Goal: Task Accomplishment & Management: Manage account settings

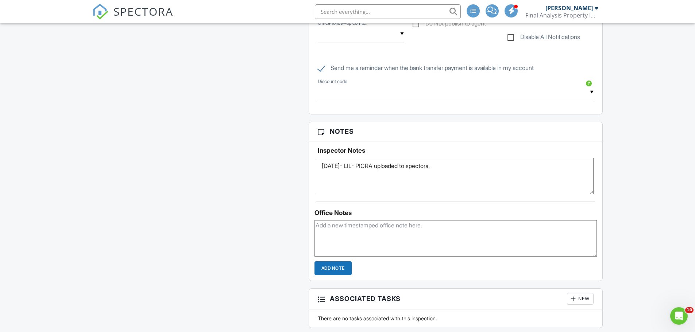
scroll to position [839, 0]
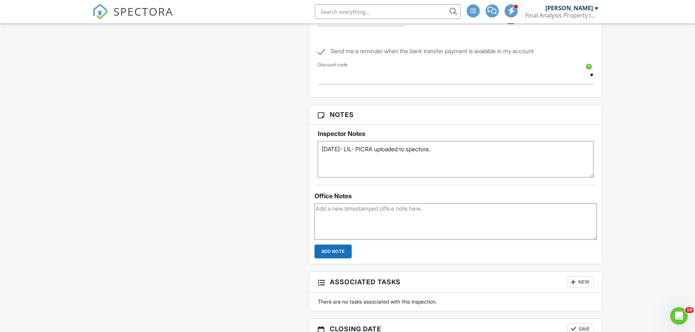
click at [320, 149] on textarea "08/25/2025- LIL- PICRA uploaded to spectora." at bounding box center [456, 159] width 276 height 36
type textarea "8/28/25 -Todd- Client debriefed at location. Published report at 3:30PM. 08/25/…"
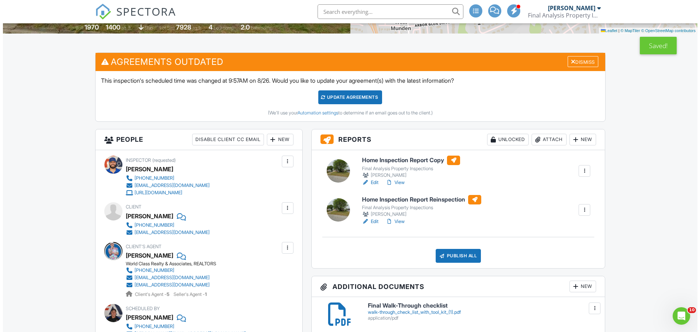
scroll to position [146, 0]
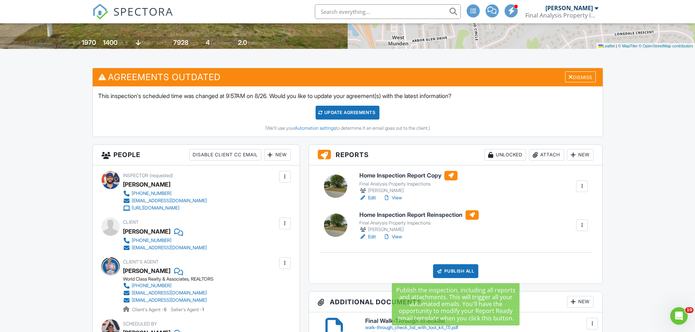
click at [368, 213] on div "Publish All" at bounding box center [456, 271] width 46 height 14
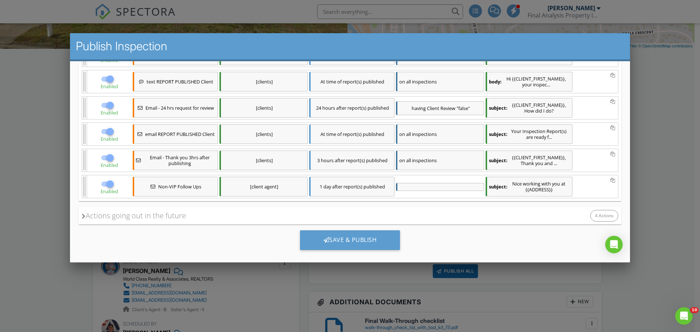
scroll to position [238, 0]
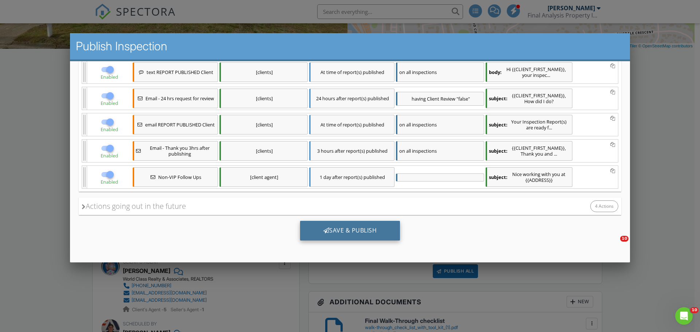
click at [363, 213] on div "Save & Publish" at bounding box center [350, 231] width 100 height 20
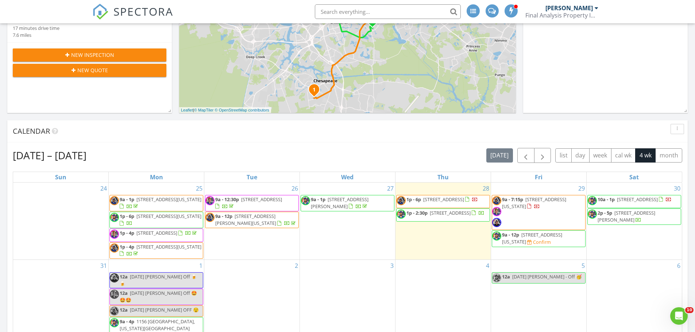
scroll to position [748, 706]
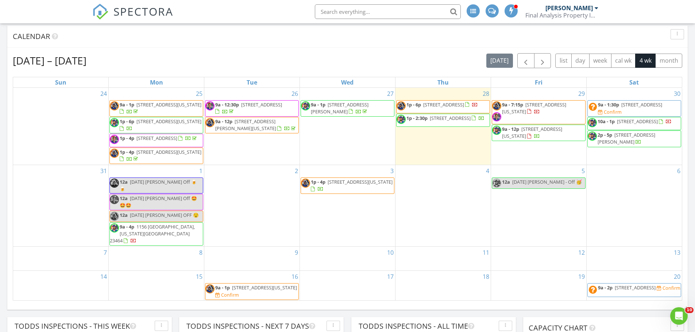
scroll to position [219, 0]
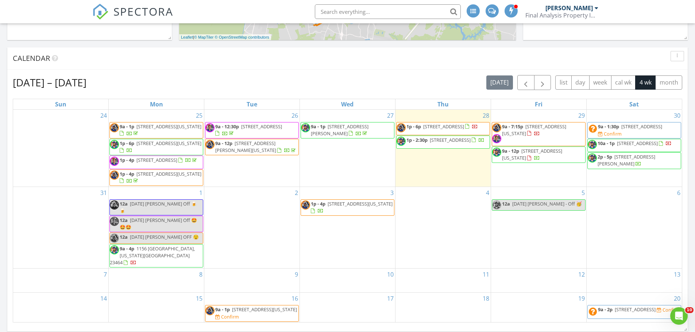
click at [362, 13] on input "text" at bounding box center [388, 11] width 146 height 15
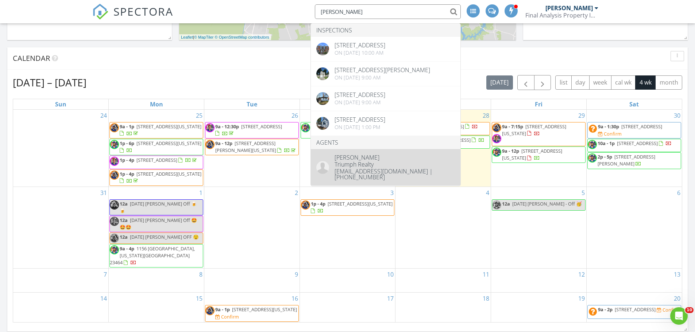
type input "Stanley steph"
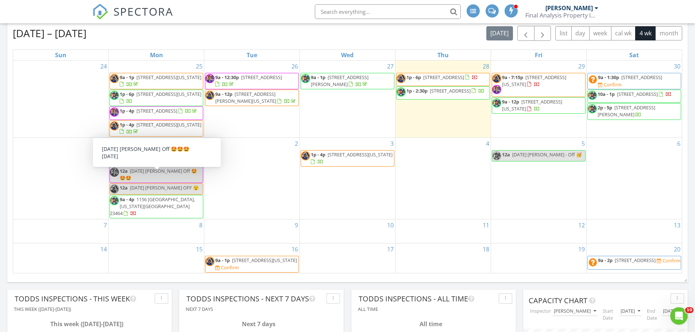
scroll to position [255, 0]
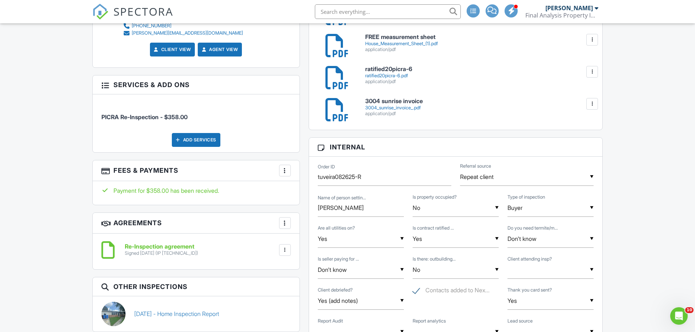
scroll to position [474, 0]
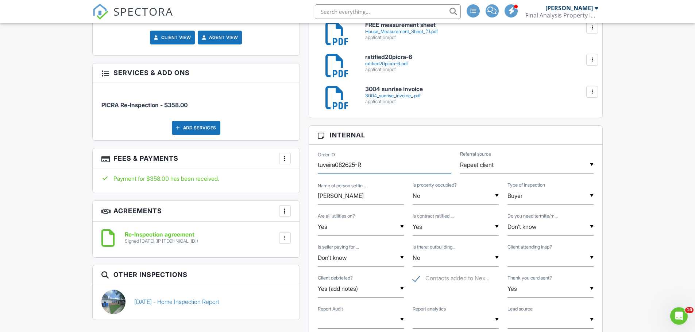
drag, startPoint x: 360, startPoint y: 165, endPoint x: 315, endPoint y: 162, distance: 45.3
click at [315, 162] on div "Order ID tuveira082625-R" at bounding box center [384, 165] width 142 height 18
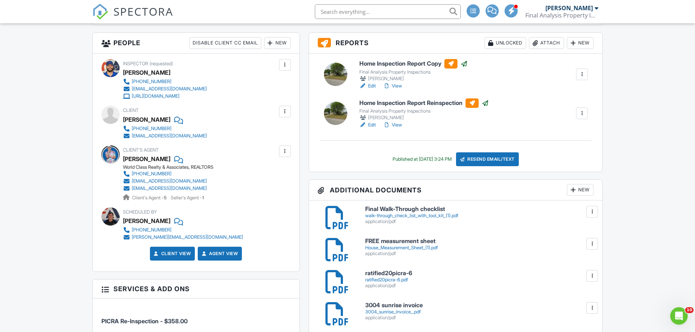
scroll to position [219, 0]
